Goal: Information Seeking & Learning: Learn about a topic

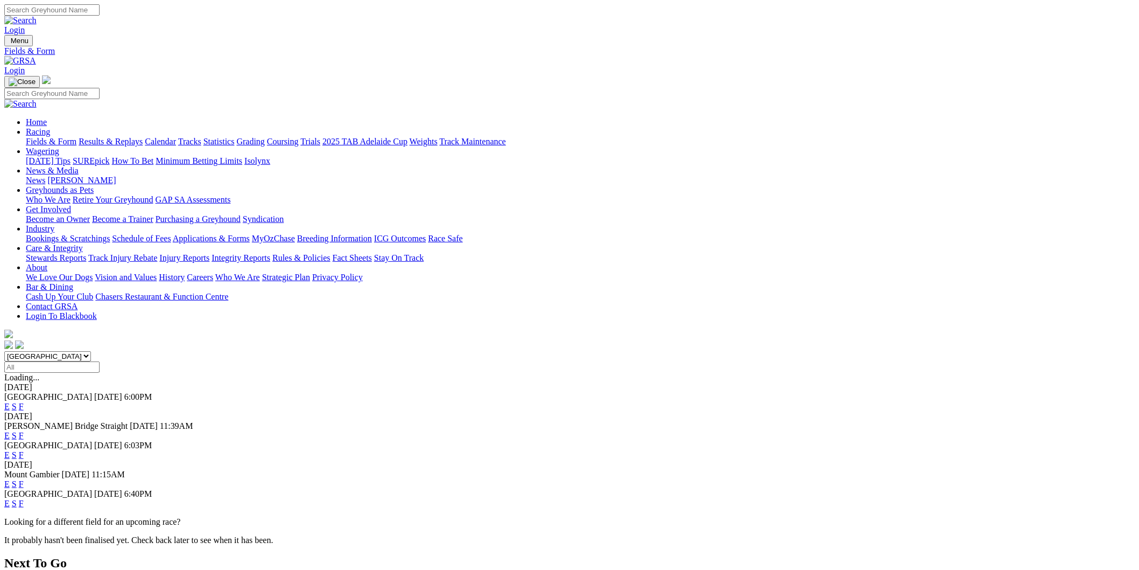
click at [91, 351] on select "South Australia New South Wales Northern Territory Queensland Tasmania Victoria…" at bounding box center [47, 356] width 87 height 10
select select "NSW"
click at [91, 351] on select "South Australia New South Wales Northern Territory Queensland Tasmania Victoria…" at bounding box center [47, 356] width 87 height 10
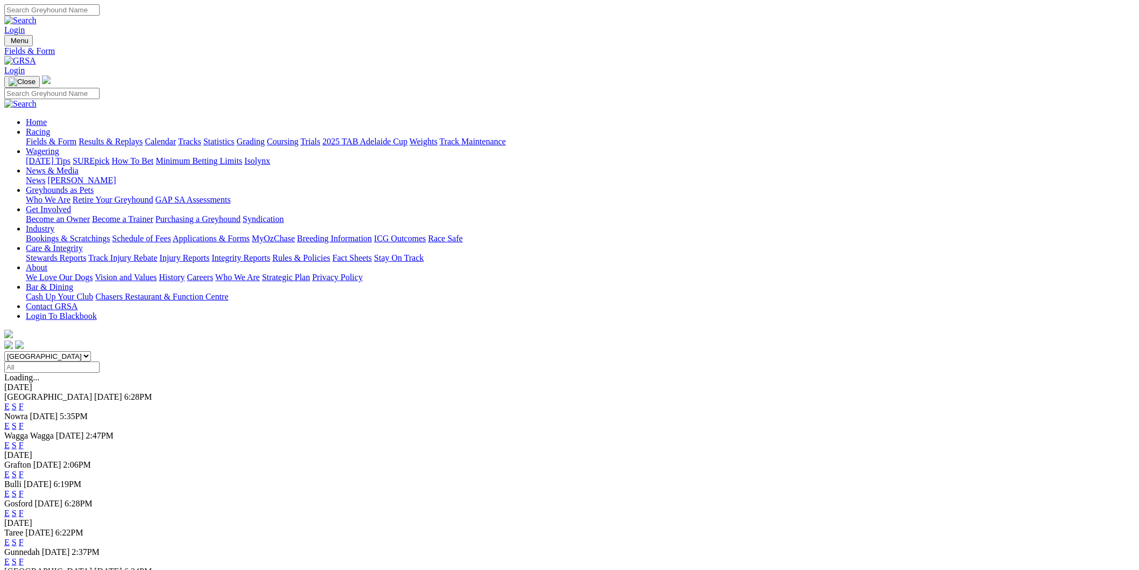
click at [10, 440] on link "E" at bounding box center [6, 444] width 5 height 9
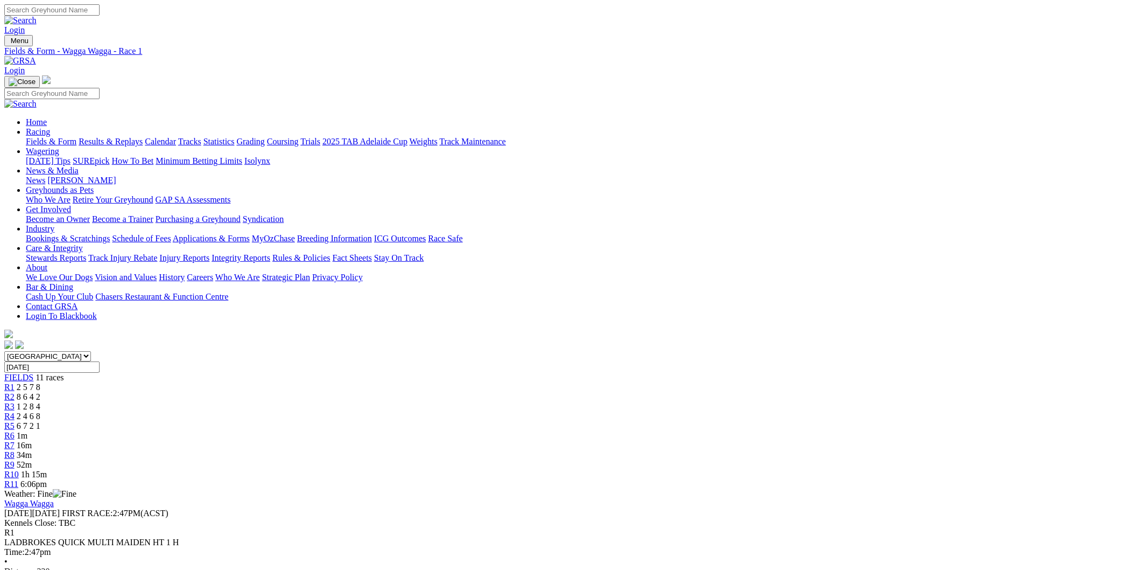
click at [617, 431] on div "R6 1m" at bounding box center [569, 436] width 1130 height 10
click at [15, 440] on link "R7" at bounding box center [9, 444] width 10 height 9
click at [15, 450] on span "R8" at bounding box center [9, 454] width 10 height 9
click at [91, 351] on select "South Australia New South Wales Northern Territory Queensland Tasmania Victoria…" at bounding box center [47, 356] width 87 height 10
select select "WA"
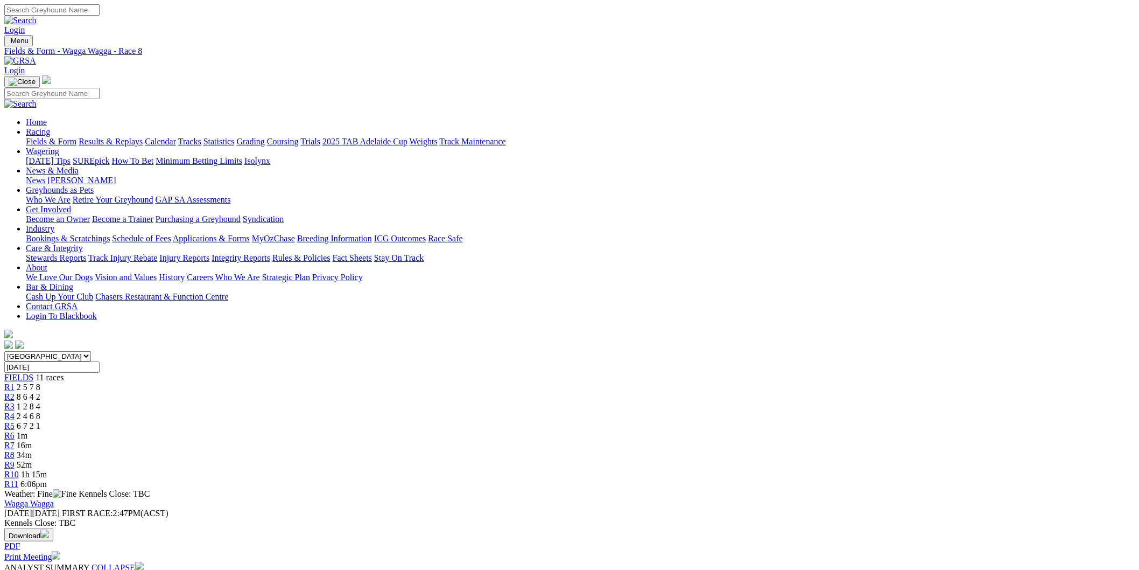
click at [91, 351] on select "South Australia New South Wales Northern Territory Queensland Tasmania Victoria…" at bounding box center [47, 356] width 87 height 10
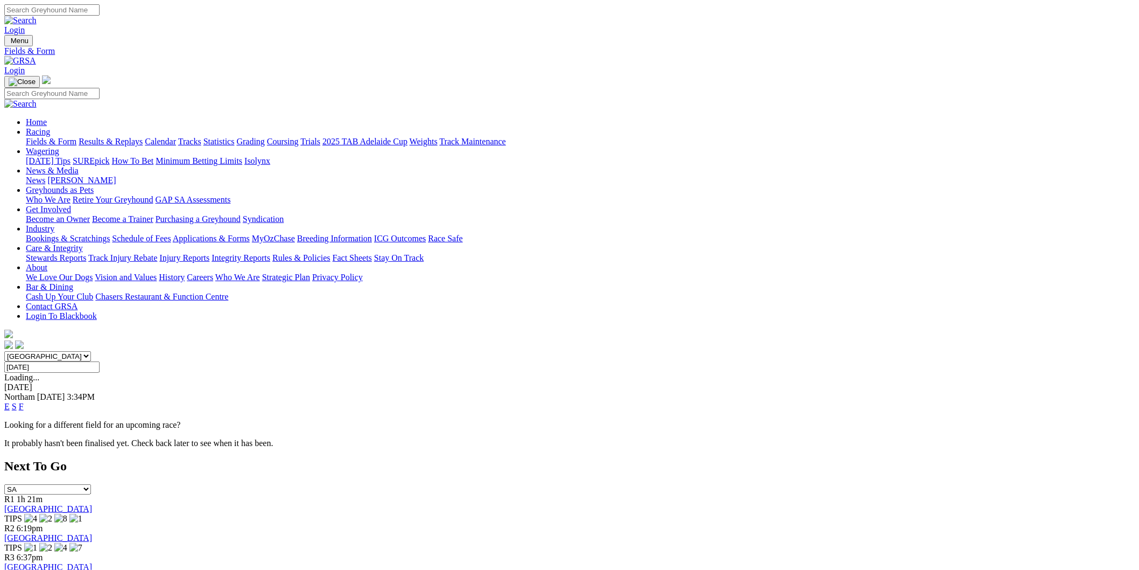
click at [10, 402] on link "E" at bounding box center [6, 406] width 5 height 9
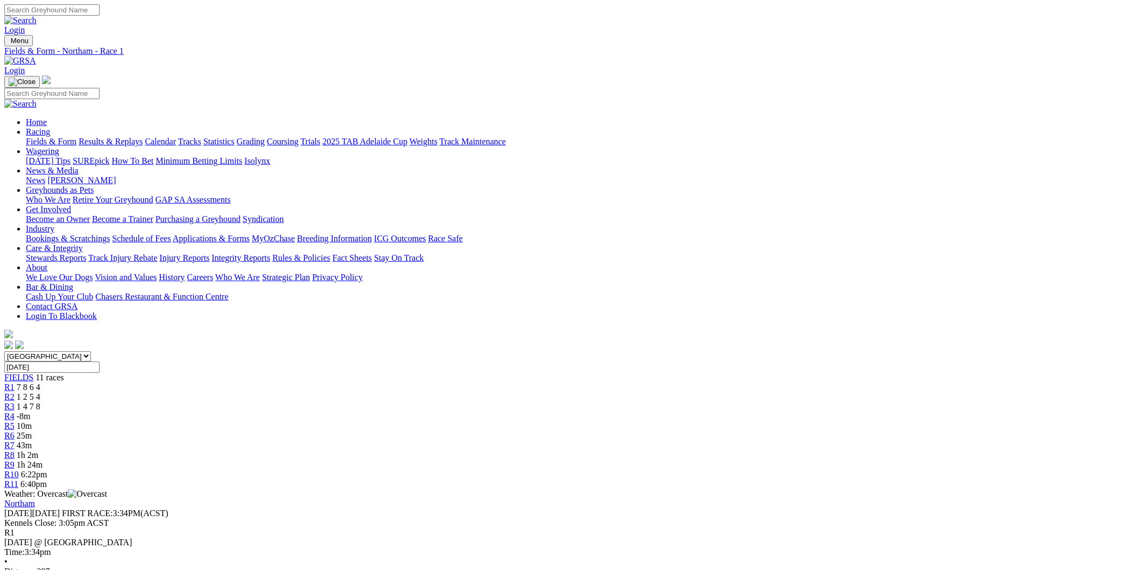
click at [32, 421] on span "10m" at bounding box center [24, 425] width 15 height 9
click at [587, 431] on div "R6 25m" at bounding box center [569, 436] width 1130 height 10
click at [32, 440] on span "43m" at bounding box center [24, 444] width 15 height 9
click at [15, 450] on link "R8" at bounding box center [9, 454] width 10 height 9
